Goal: Transaction & Acquisition: Book appointment/travel/reservation

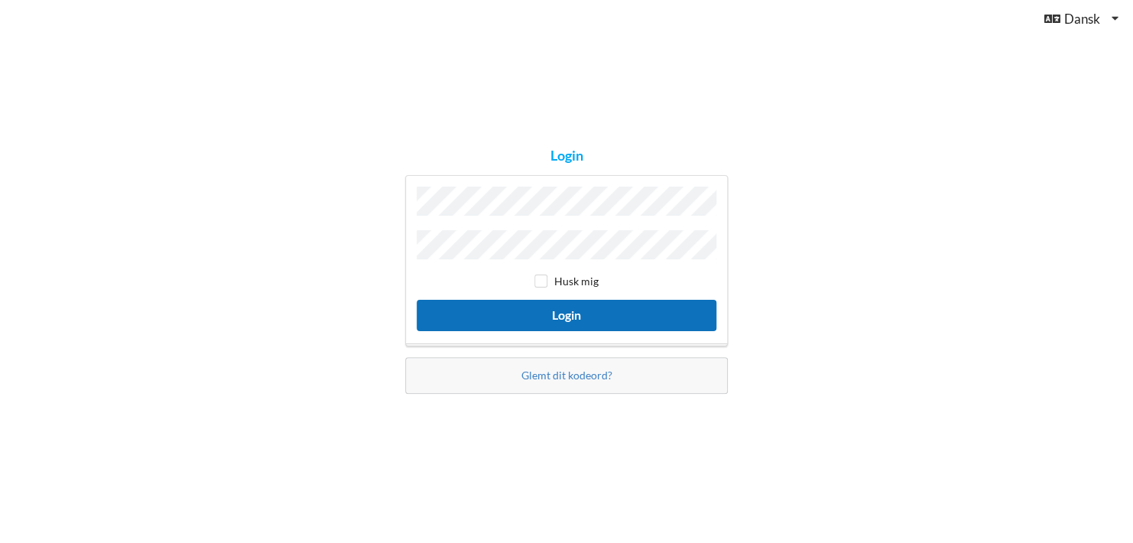
click at [571, 311] on button "Login" at bounding box center [567, 315] width 300 height 31
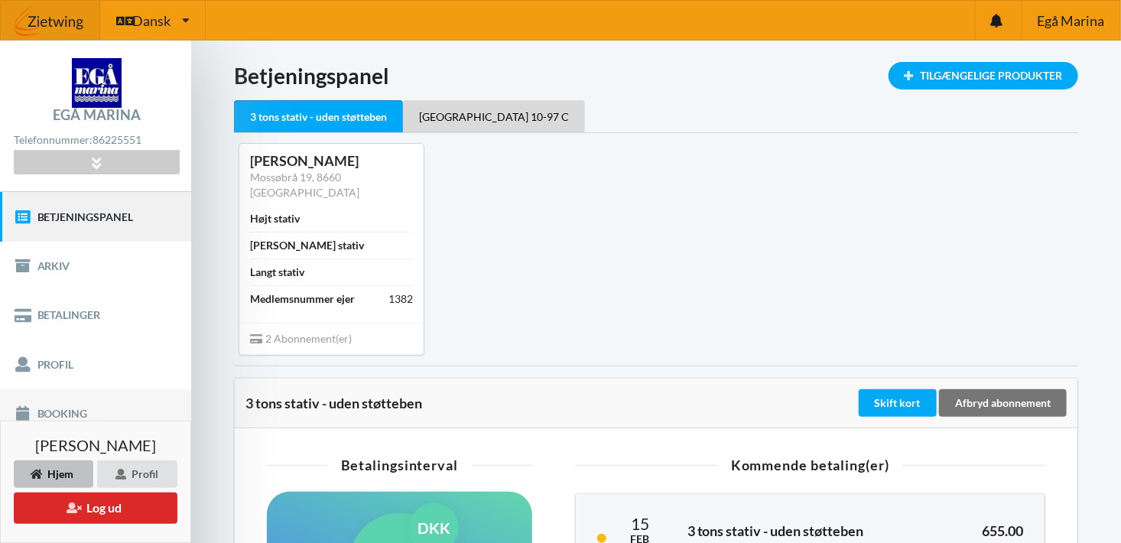
click at [51, 411] on link "Booking" at bounding box center [95, 413] width 191 height 49
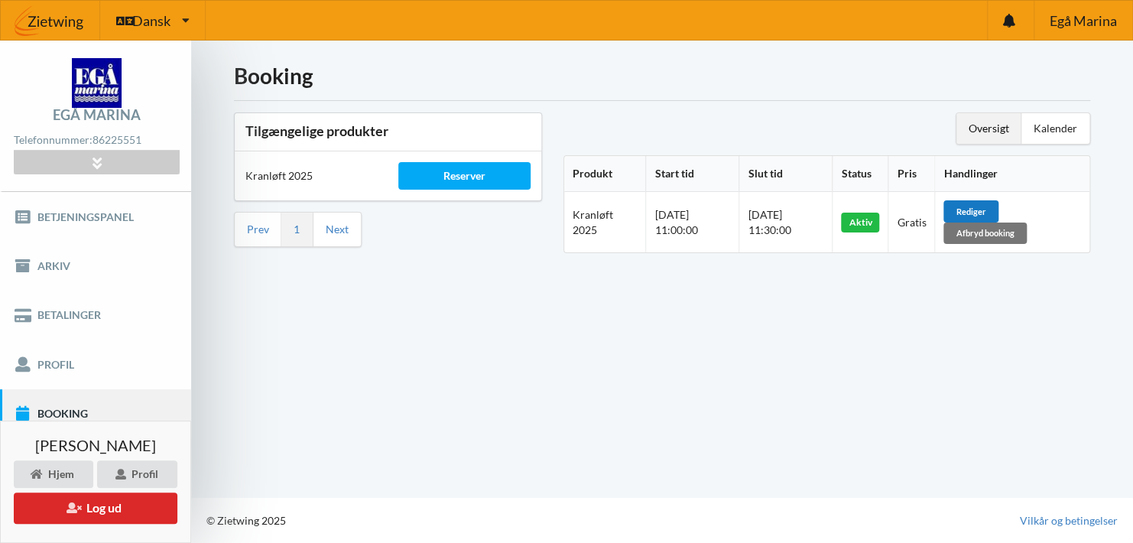
click at [984, 210] on div "Rediger" at bounding box center [970, 210] width 55 height 21
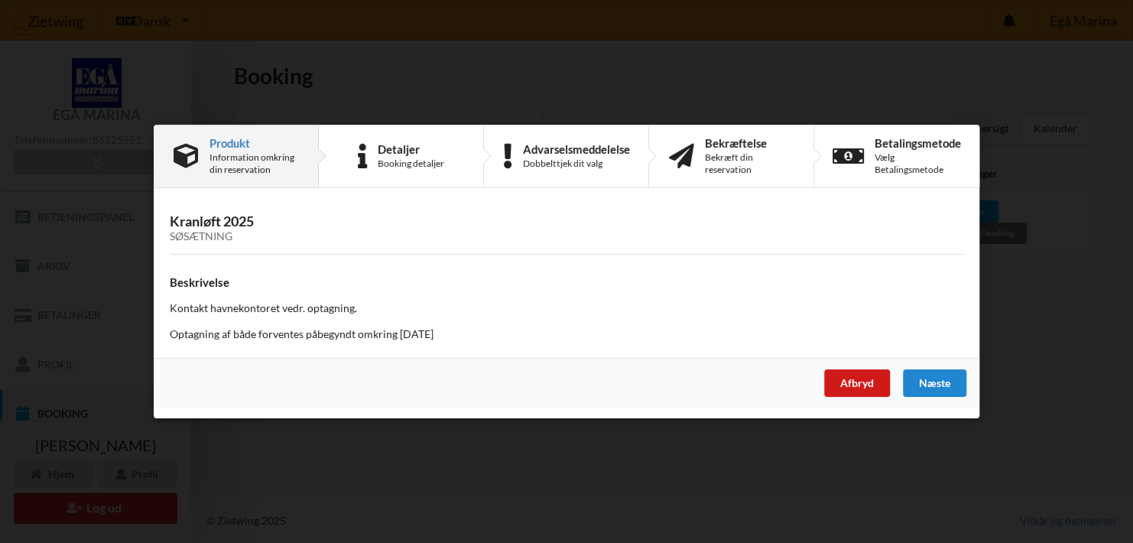
click at [874, 383] on div "Afbryd" at bounding box center [857, 383] width 66 height 28
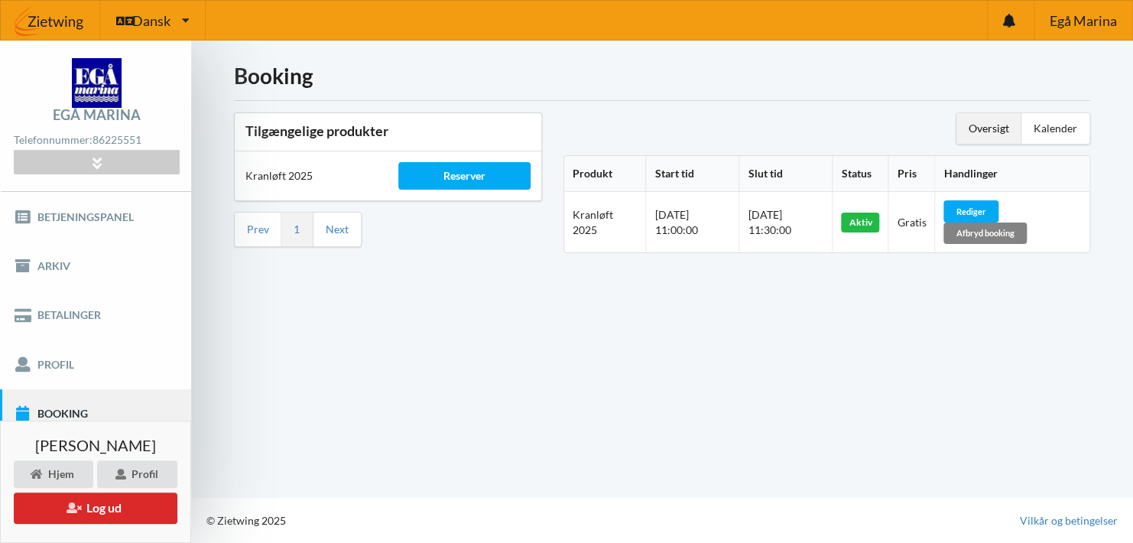
click at [1005, 235] on div "Afbryd booking" at bounding box center [984, 232] width 83 height 21
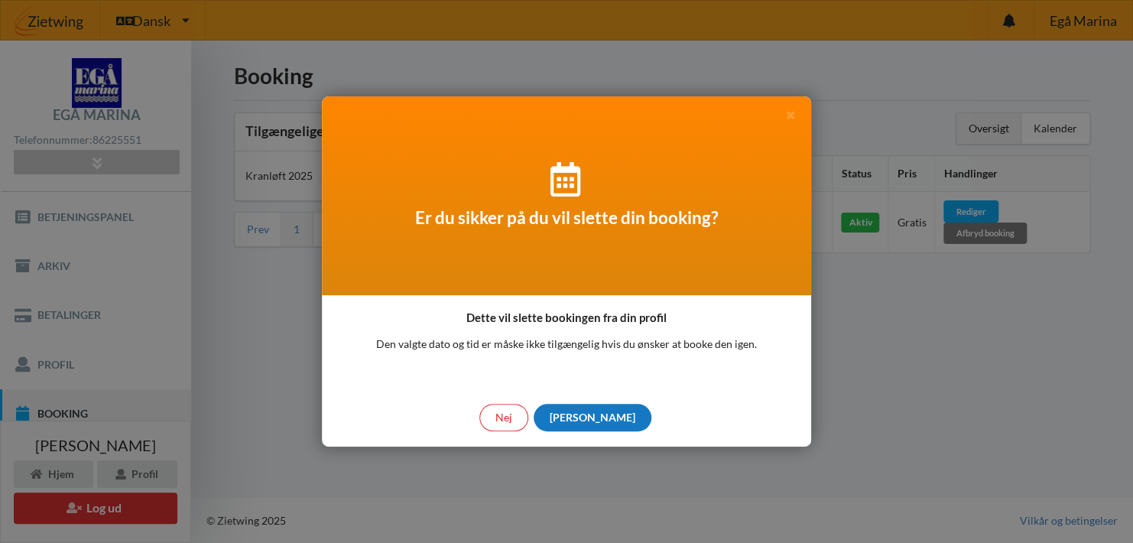
click at [589, 417] on div "[PERSON_NAME]" at bounding box center [593, 418] width 118 height 28
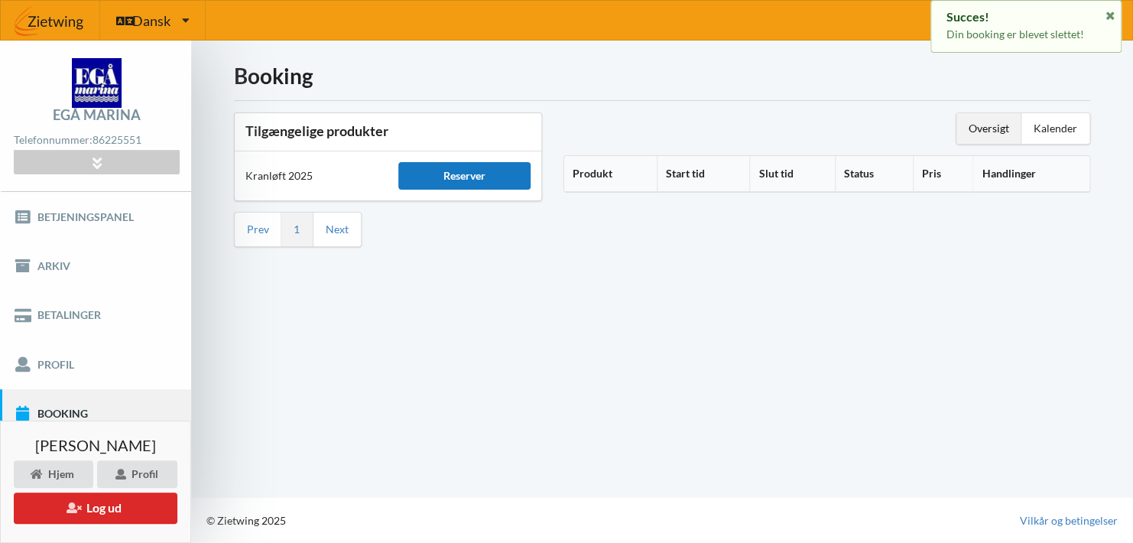
click at [463, 183] on div "Reserver" at bounding box center [463, 176] width 131 height 28
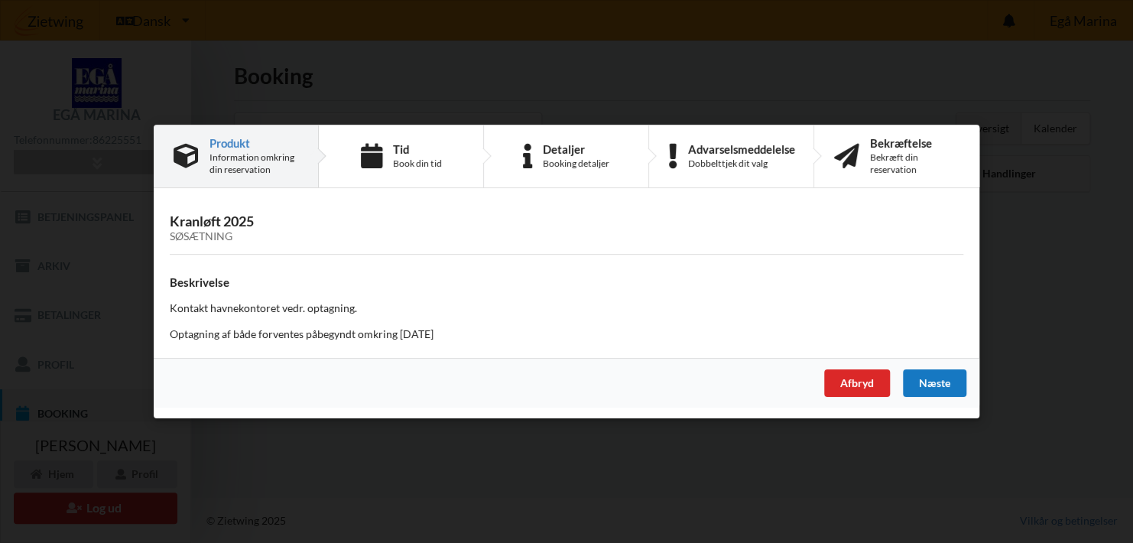
click at [937, 382] on div "Næste" at bounding box center [934, 383] width 63 height 28
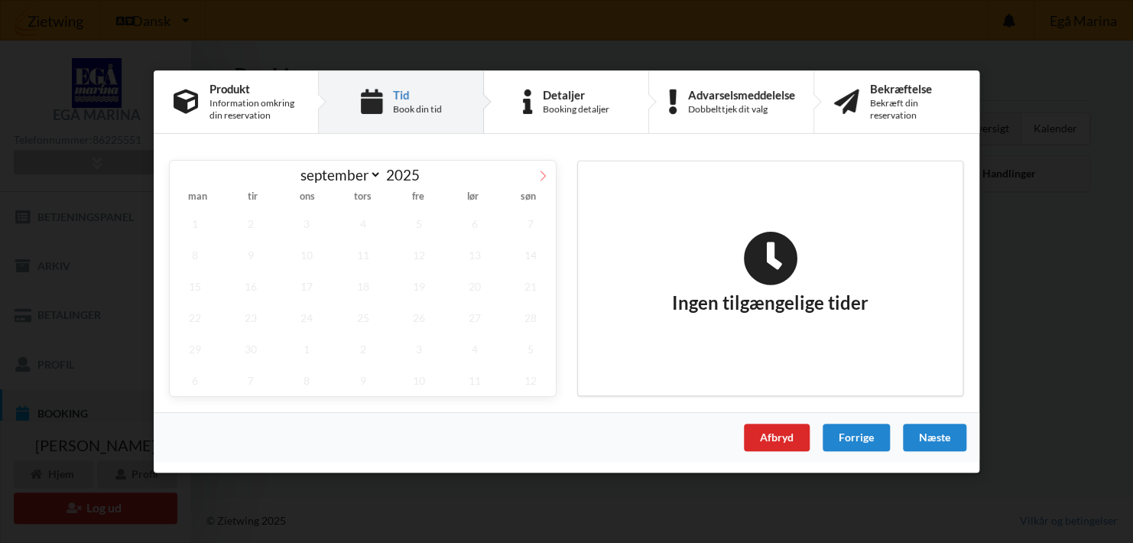
click at [542, 177] on icon at bounding box center [542, 175] width 11 height 11
select select "10"
click at [255, 250] on span "4" at bounding box center [250, 254] width 50 height 31
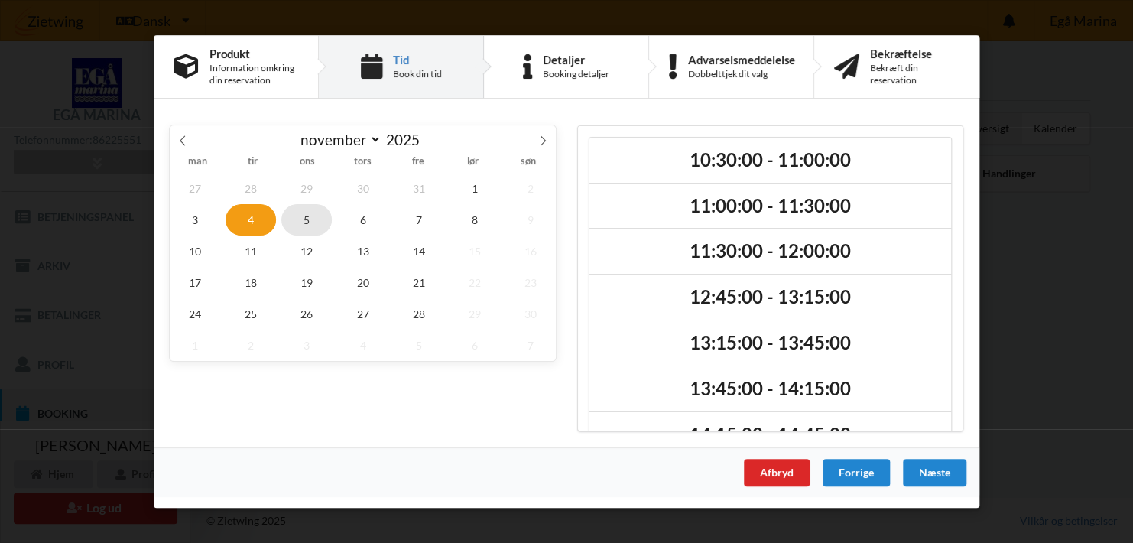
click at [310, 222] on span "5" at bounding box center [306, 219] width 50 height 31
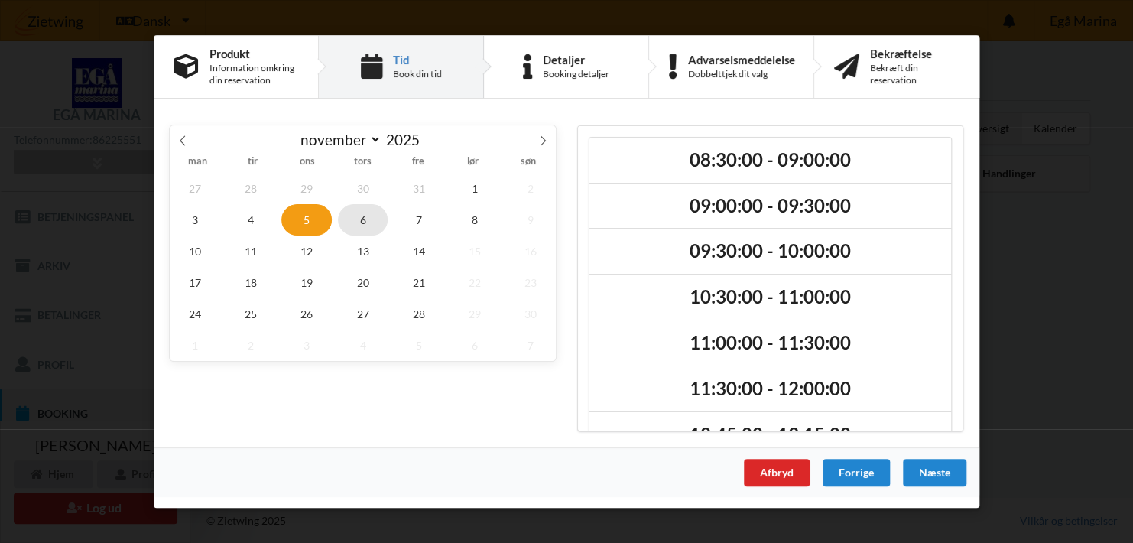
click at [359, 215] on span "6" at bounding box center [363, 219] width 50 height 31
click at [300, 217] on span "5" at bounding box center [306, 219] width 50 height 31
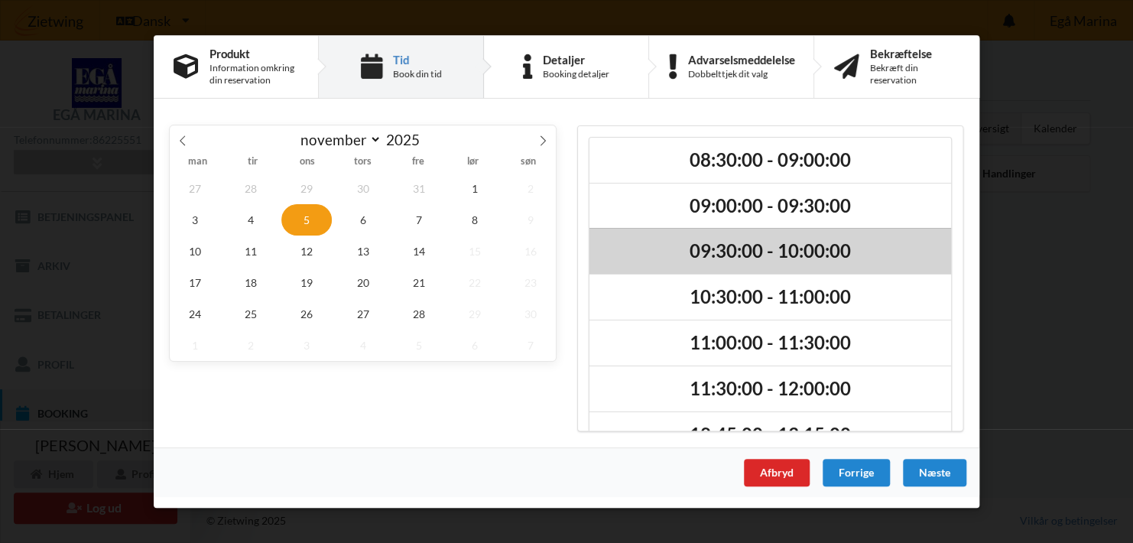
scroll to position [76, 0]
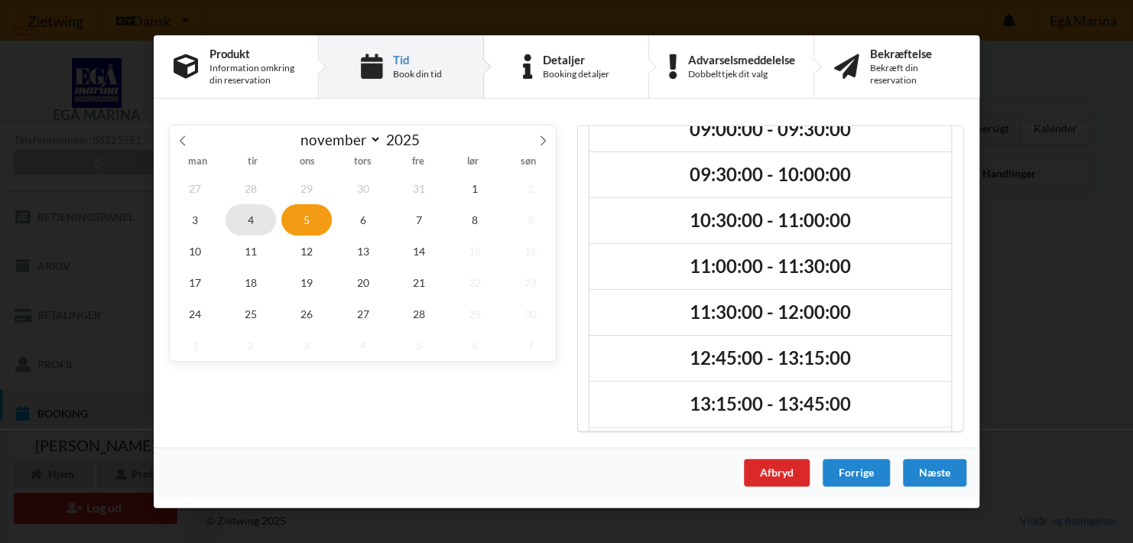
click at [251, 216] on span "4" at bounding box center [250, 219] width 50 height 31
click at [309, 219] on span "5" at bounding box center [306, 219] width 50 height 31
click at [251, 216] on span "4" at bounding box center [250, 219] width 50 height 31
click at [246, 219] on span "4" at bounding box center [250, 219] width 50 height 31
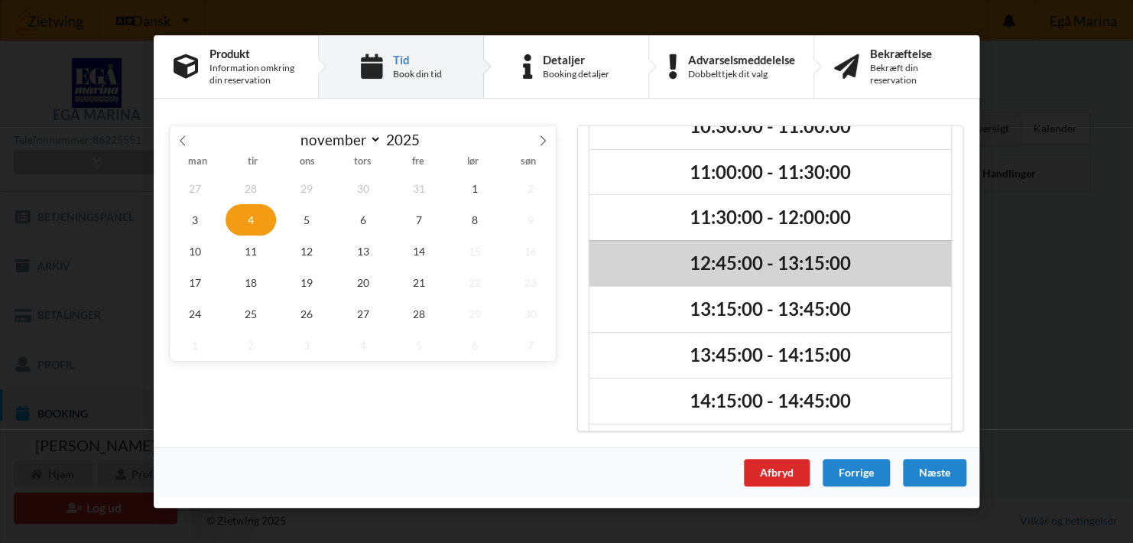
scroll to position [0, 0]
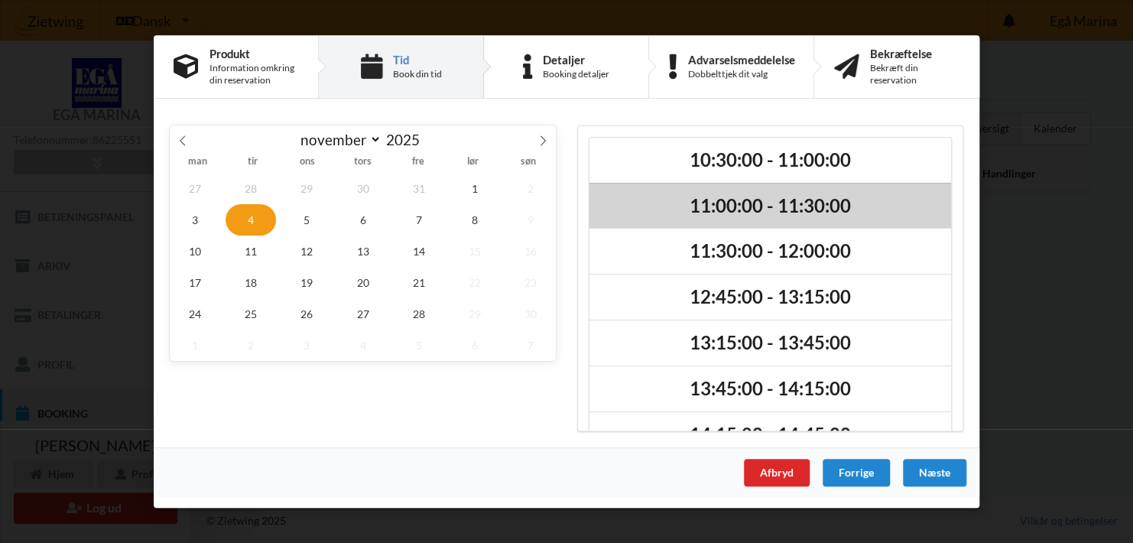
click at [753, 202] on h2 "11:00:00 - 11:30:00" at bounding box center [770, 206] width 340 height 24
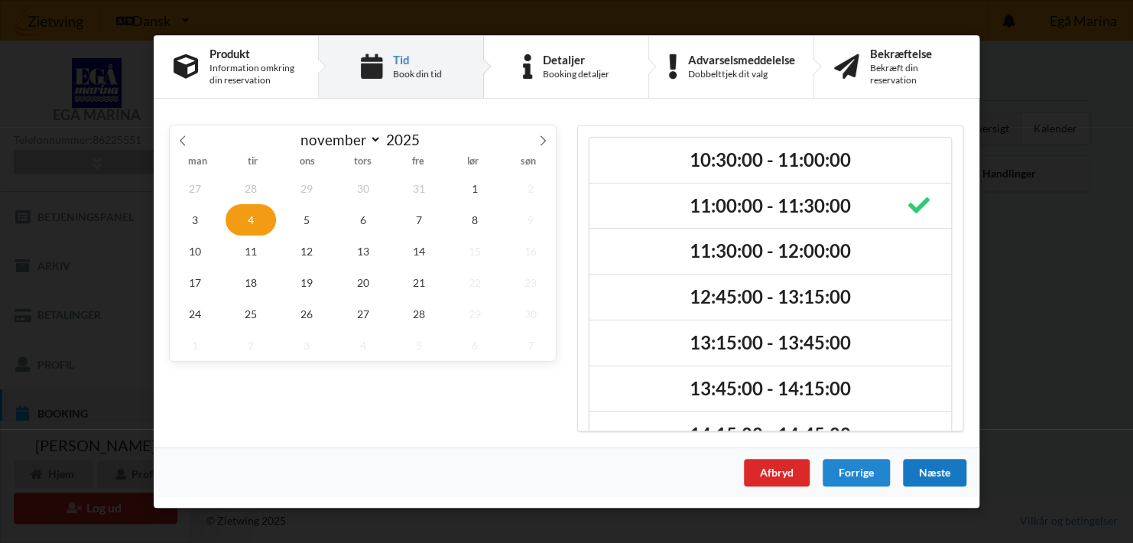
click at [939, 469] on div "Næste" at bounding box center [934, 473] width 63 height 28
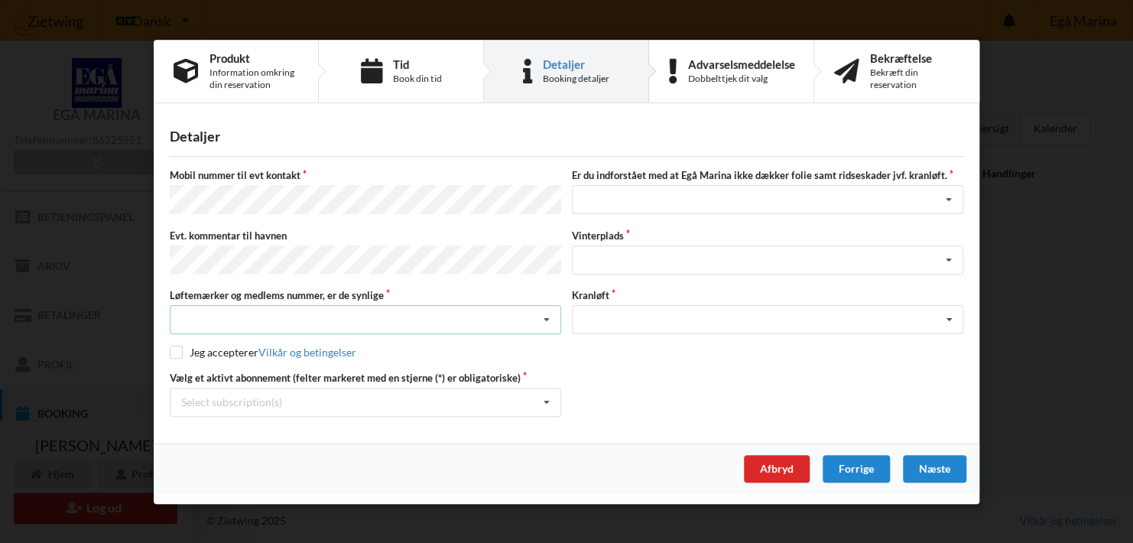
click at [230, 311] on div "Nej, jeg kontakter havnekontoret inden løftet Ja, mine mærker er synlige og int…" at bounding box center [365, 319] width 391 height 29
click at [235, 371] on div "Ja, mine mærker er synlige og intakte" at bounding box center [365, 376] width 390 height 28
click at [180, 348] on input "checkbox" at bounding box center [176, 352] width 13 height 13
checkbox input "true"
click at [200, 403] on div "Select subscription(s)" at bounding box center [231, 401] width 101 height 13
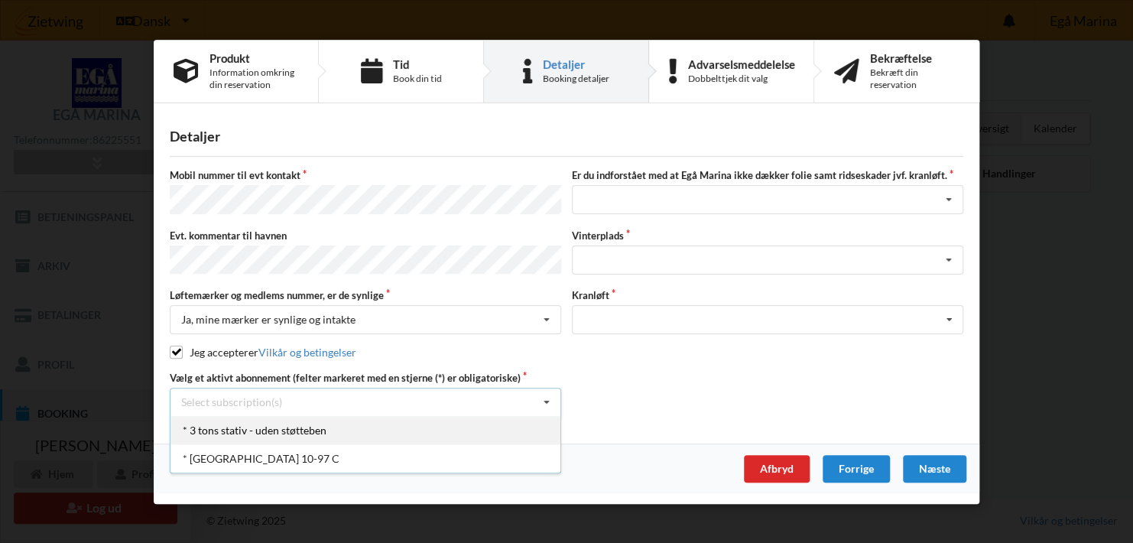
click at [248, 425] on div "* 3 tons stativ - uden støtteben" at bounding box center [365, 430] width 390 height 28
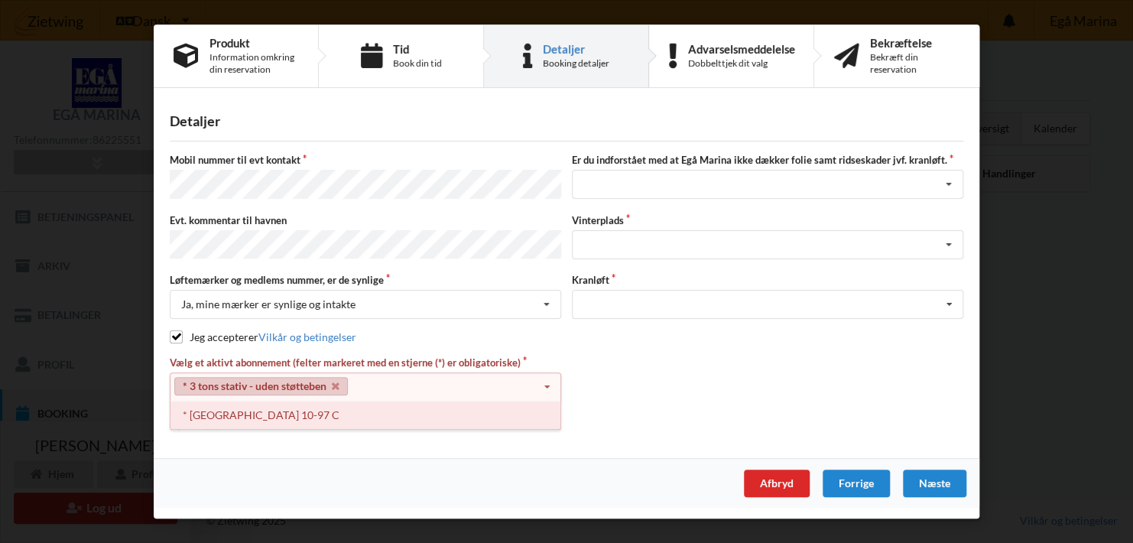
click at [239, 412] on div "* [GEOGRAPHIC_DATA] 10-97 C" at bounding box center [365, 415] width 390 height 28
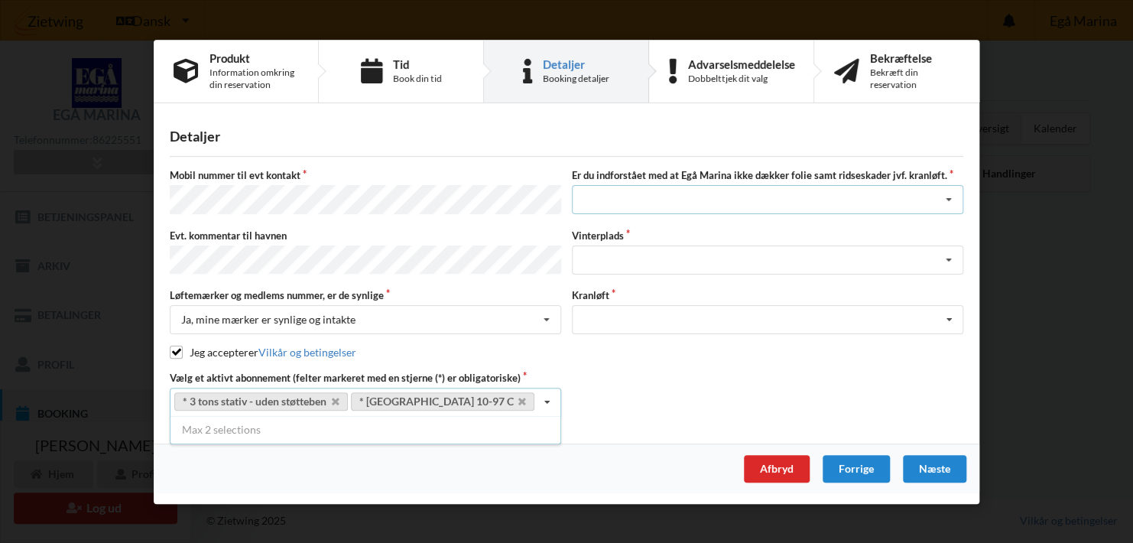
click at [648, 210] on div "Jeg har tæpper med og tager selv ansvaret for eventuelle folie samt ridseskader…" at bounding box center [767, 199] width 391 height 29
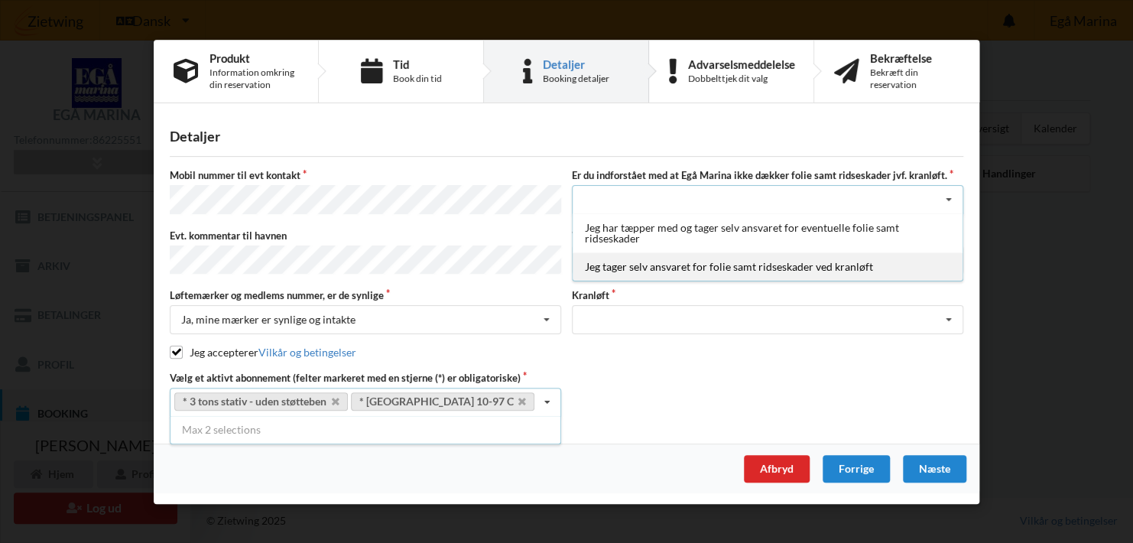
click at [625, 265] on div "Jeg tager selv ansvaret for folie samt ridseskader ved kranløft" at bounding box center [768, 266] width 390 height 28
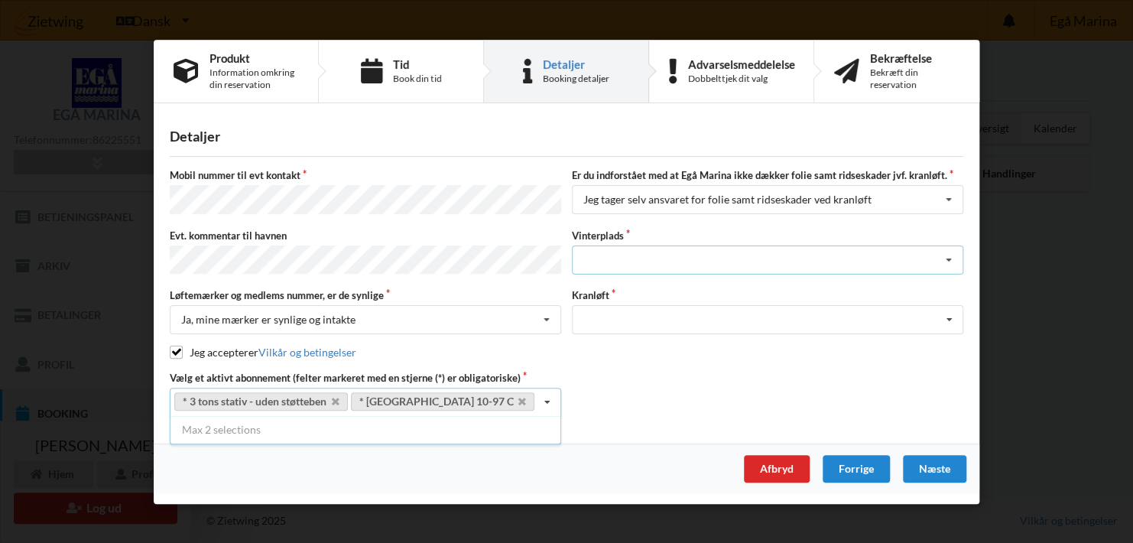
click at [612, 262] on div "Landplads nr. 1 Landplads nr. 2 Landplads nr.3 Landplads nr. 4 Landplads nr. 5 …" at bounding box center [767, 259] width 391 height 29
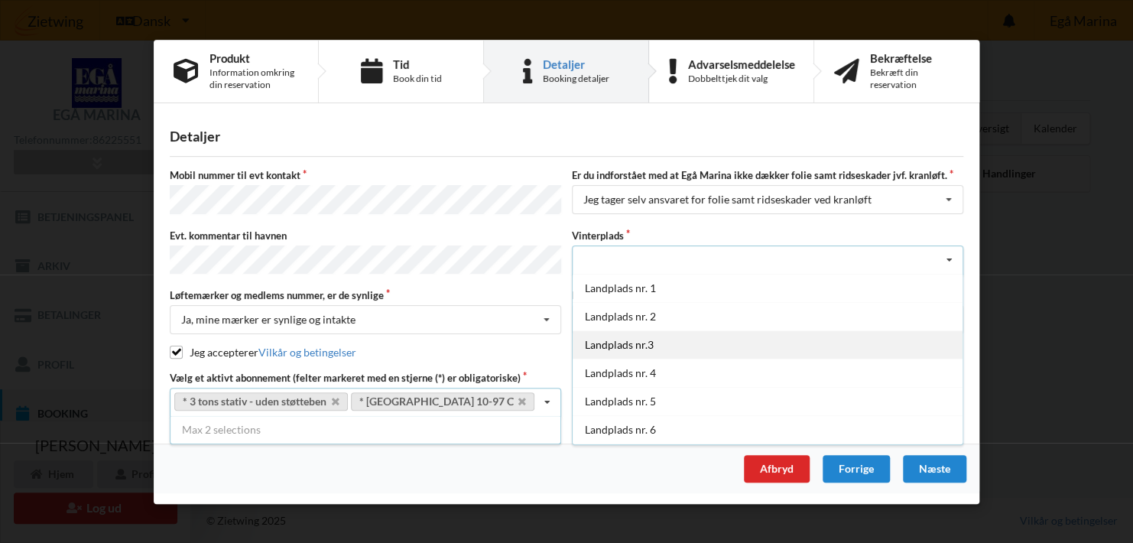
scroll to position [166, 0]
click at [631, 344] on div "Landplads nr. 9" at bounding box center [768, 347] width 390 height 28
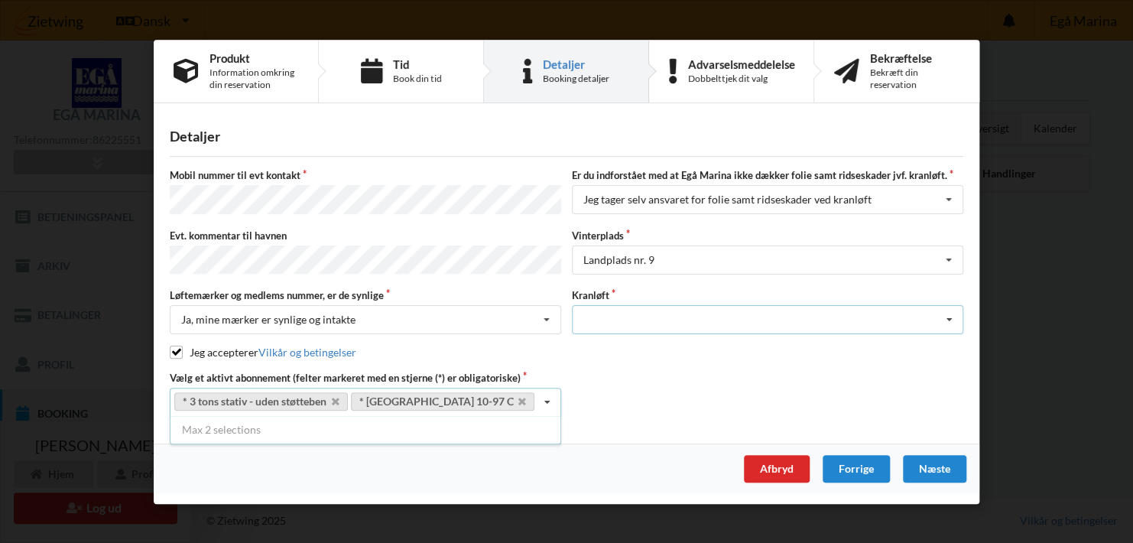
click at [592, 312] on div "Optagning" at bounding box center [767, 319] width 391 height 29
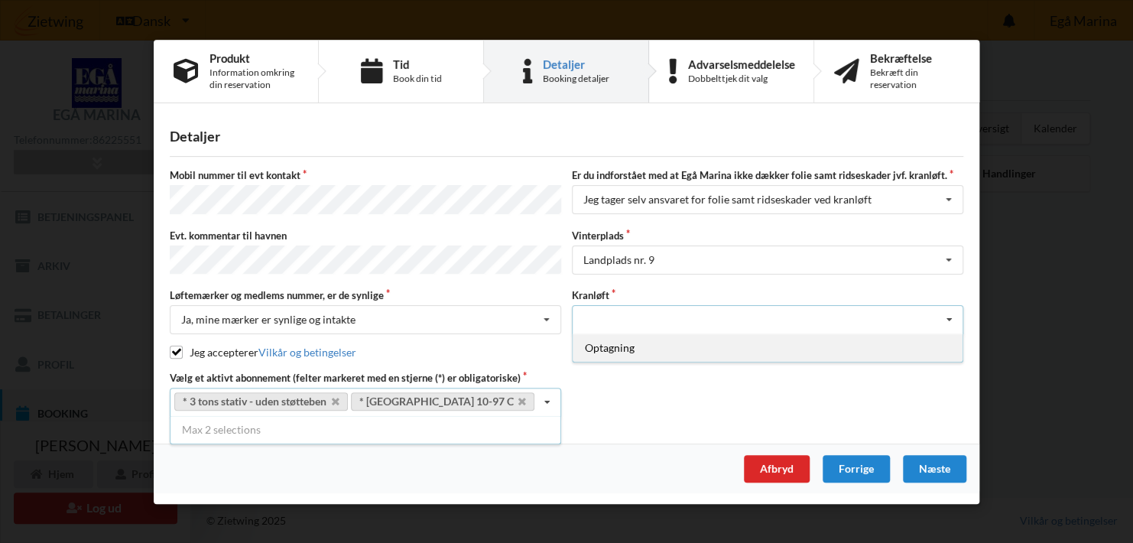
click at [626, 348] on div "Optagning" at bounding box center [768, 347] width 390 height 28
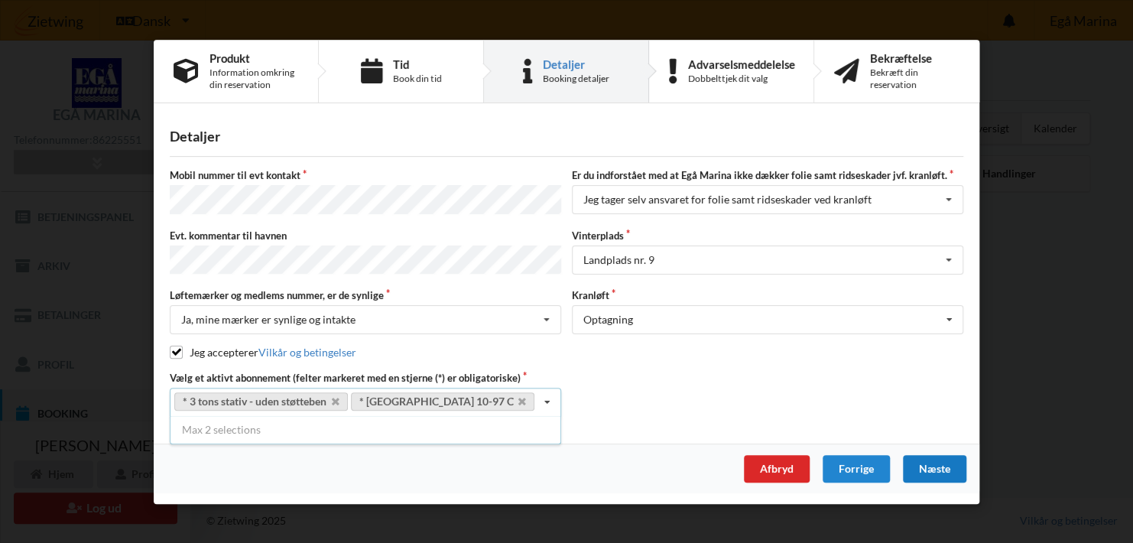
click at [954, 466] on div "Næste" at bounding box center [934, 469] width 63 height 28
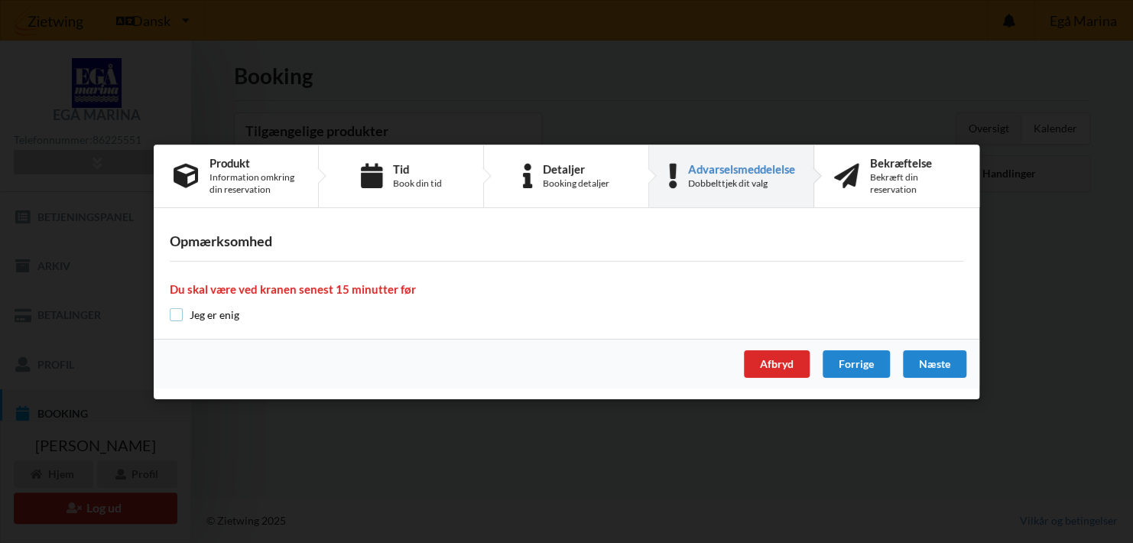
click at [180, 315] on input "checkbox" at bounding box center [176, 314] width 13 height 13
checkbox input "true"
click at [930, 364] on div "Næste" at bounding box center [934, 364] width 63 height 28
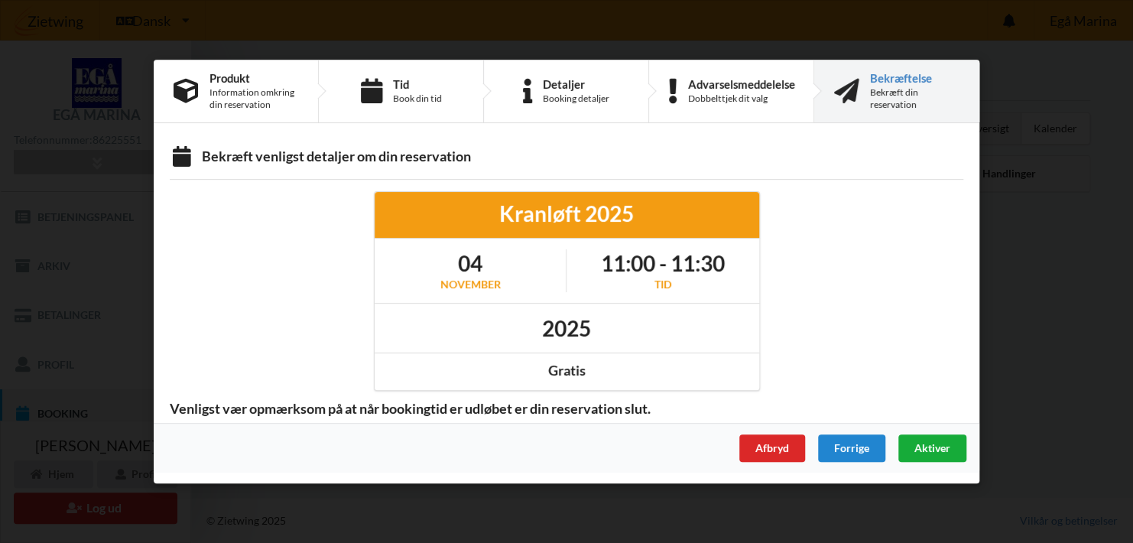
click at [933, 450] on span "Aktiver" at bounding box center [932, 447] width 36 height 13
